Goal: Navigation & Orientation: Find specific page/section

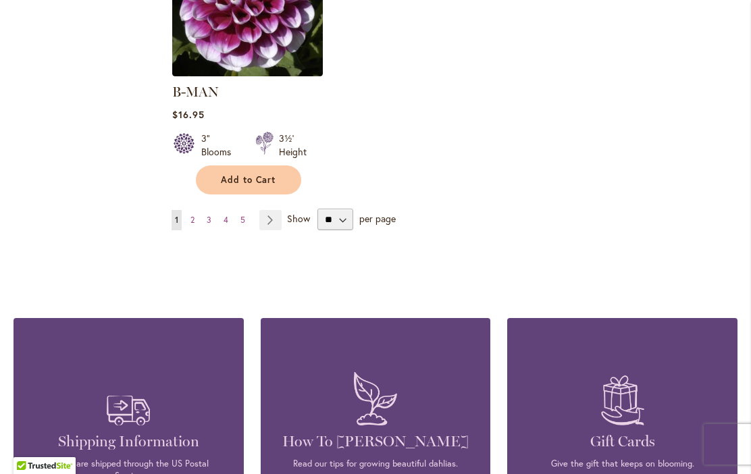
scroll to position [1923, 0]
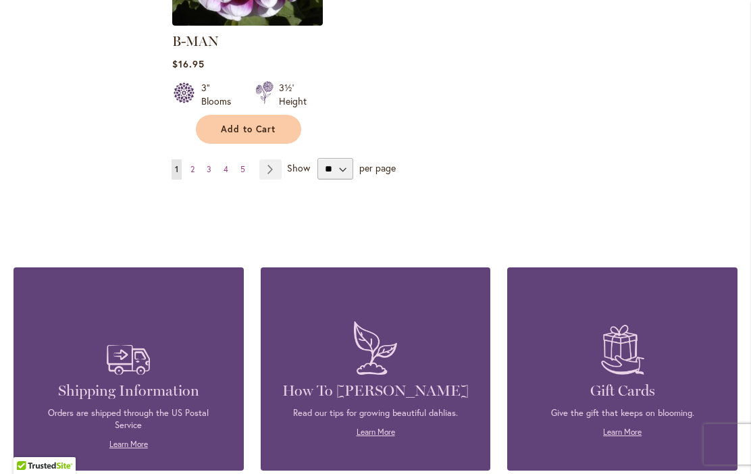
click at [266, 159] on link "Page Next" at bounding box center [270, 169] width 22 height 20
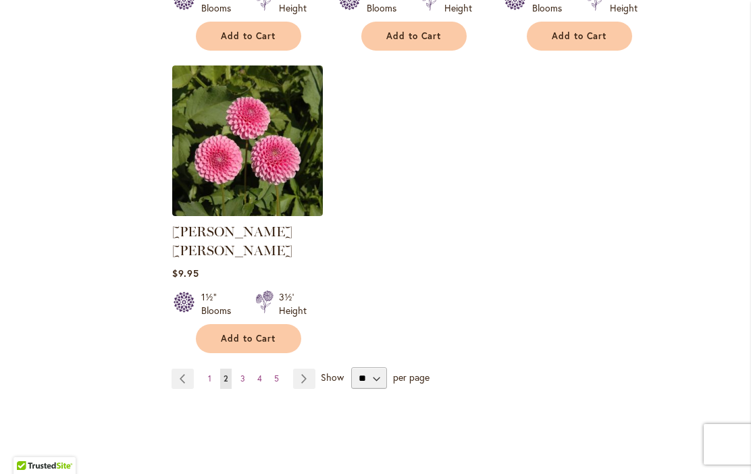
scroll to position [1713, 0]
click at [305, 369] on link "Page Next" at bounding box center [304, 379] width 22 height 20
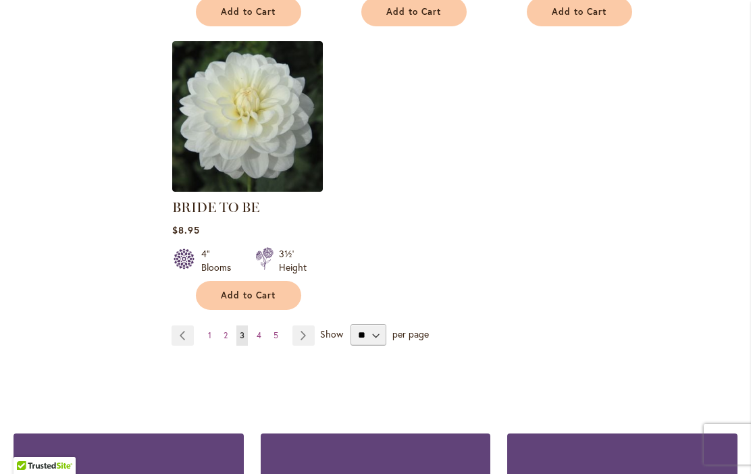
scroll to position [1742, 0]
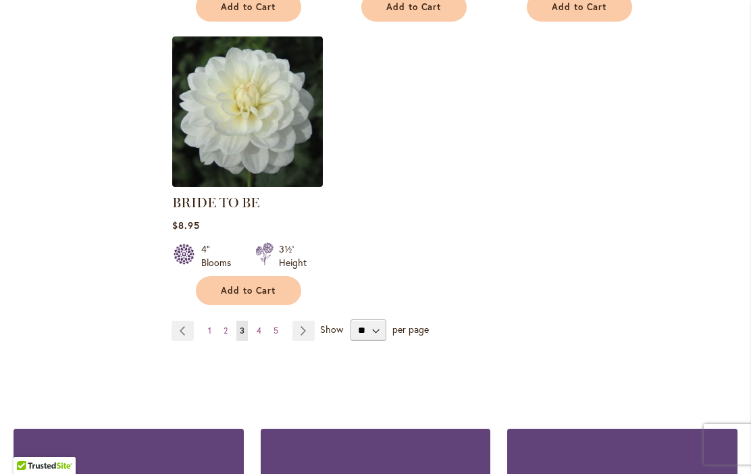
click at [309, 329] on link "Page Next" at bounding box center [304, 331] width 22 height 20
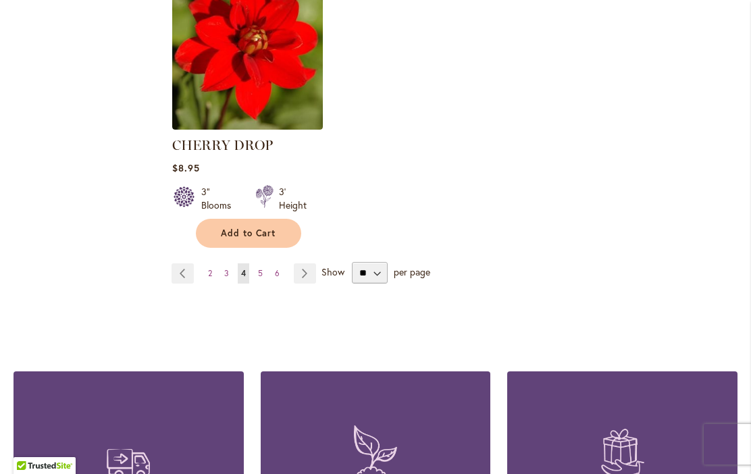
scroll to position [1819, 0]
click at [314, 276] on link "Page Next" at bounding box center [305, 273] width 22 height 20
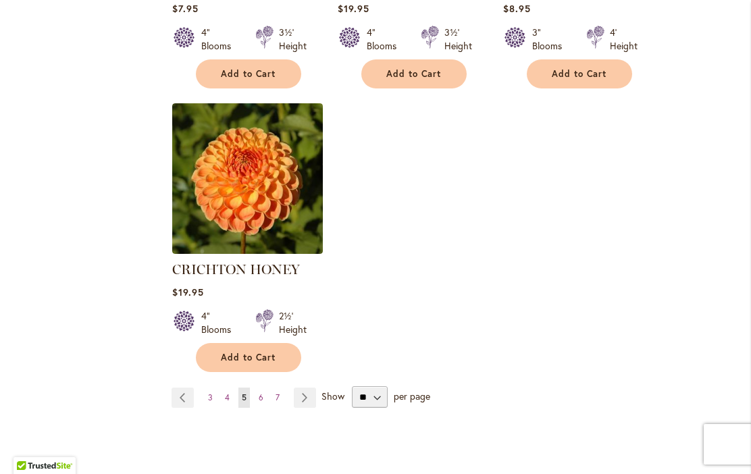
scroll to position [1734, 0]
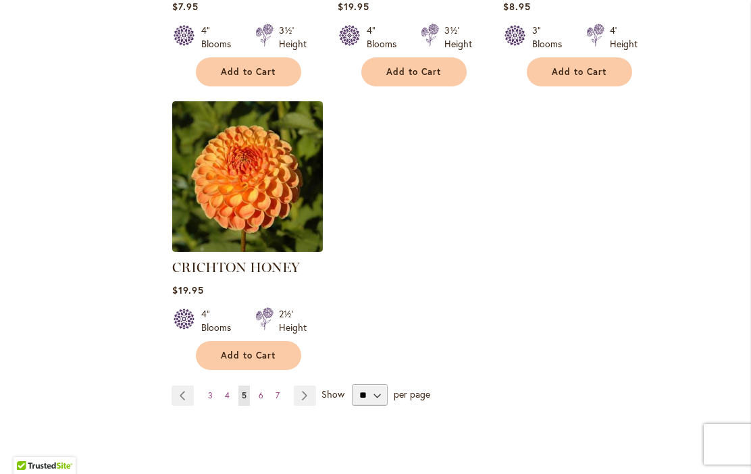
click at [305, 386] on link "Page Next" at bounding box center [305, 396] width 22 height 20
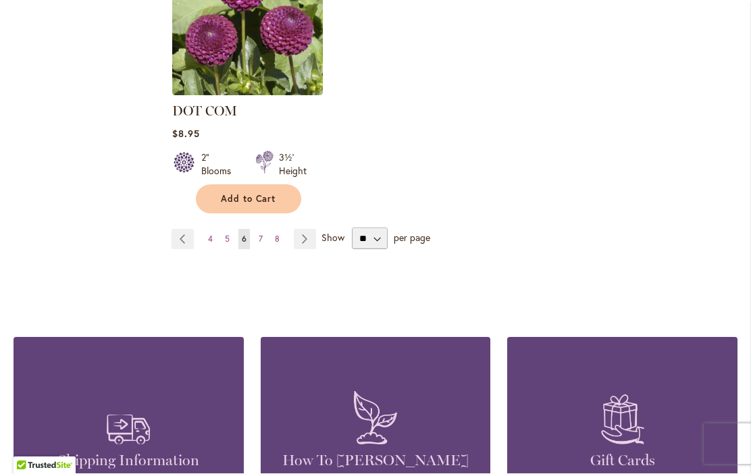
scroll to position [1892, 0]
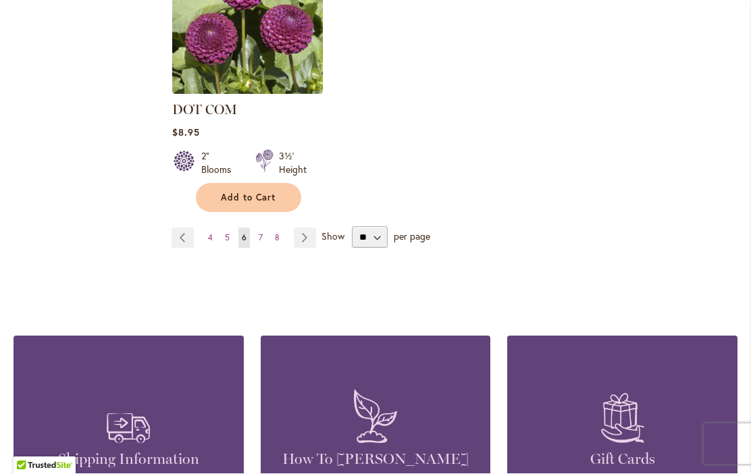
click at [309, 228] on link "Page Next" at bounding box center [305, 238] width 22 height 20
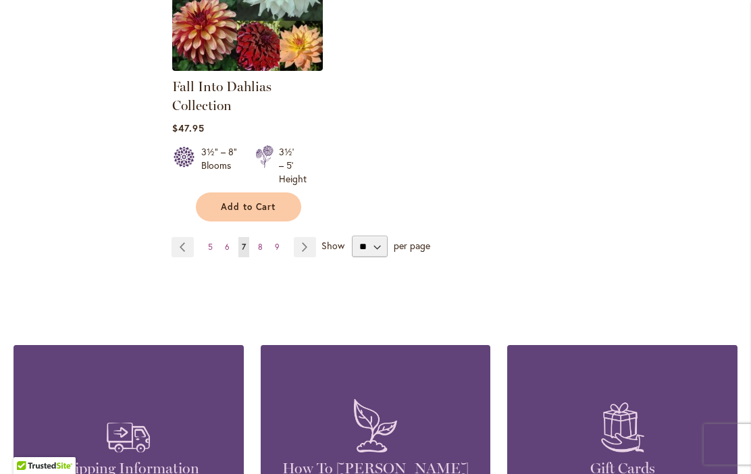
scroll to position [1873, 0]
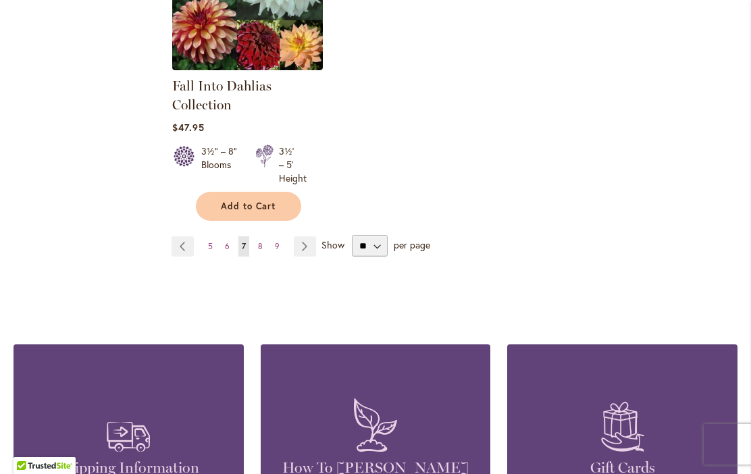
click at [309, 243] on link "Page Next" at bounding box center [305, 246] width 22 height 20
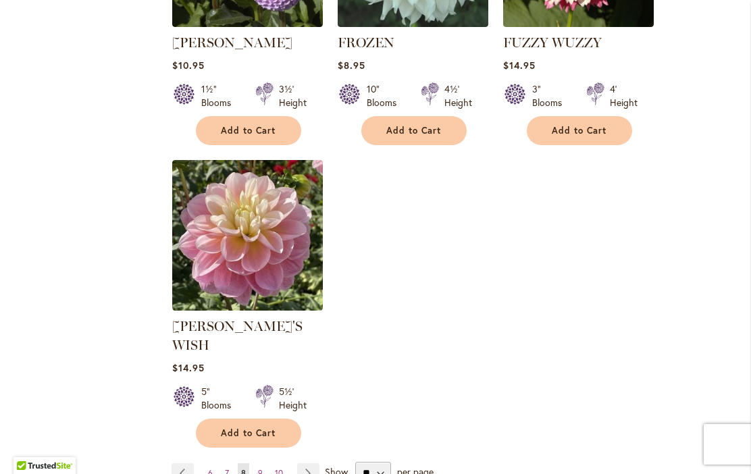
scroll to position [1676, 0]
